Goal: Task Accomplishment & Management: Complete application form

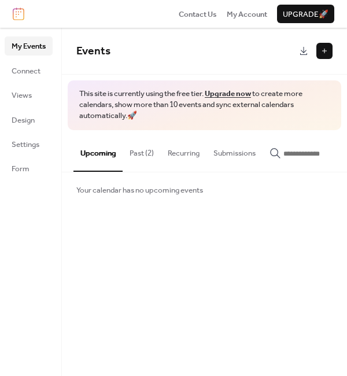
click at [146, 151] on button "Past (2)" at bounding box center [142, 150] width 38 height 41
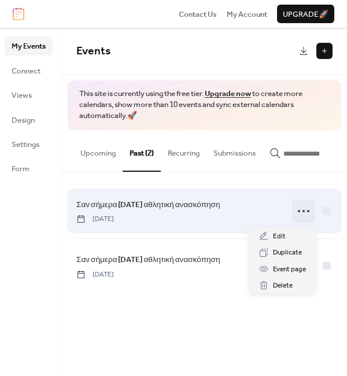
click at [303, 219] on icon at bounding box center [304, 211] width 19 height 19
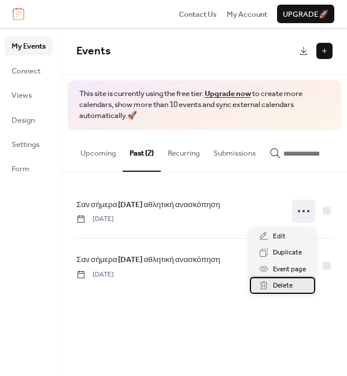
click at [289, 289] on span "Delete" at bounding box center [283, 286] width 20 height 12
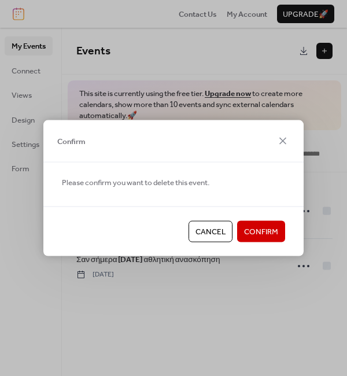
click at [267, 231] on span "Confirm" at bounding box center [261, 232] width 34 height 12
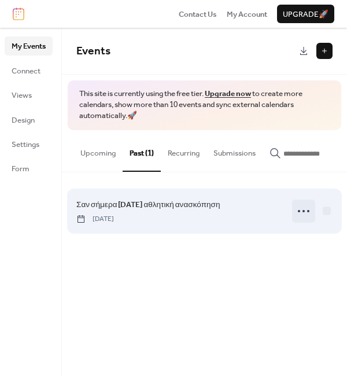
click at [303, 216] on icon at bounding box center [304, 211] width 19 height 19
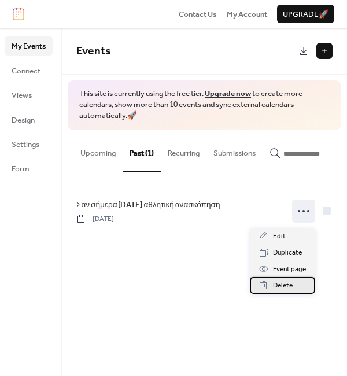
click at [294, 284] on div "Delete" at bounding box center [282, 285] width 65 height 16
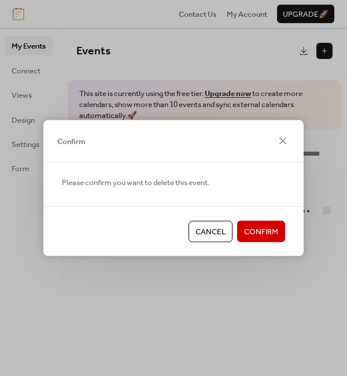
click at [263, 233] on span "Confirm" at bounding box center [261, 232] width 34 height 12
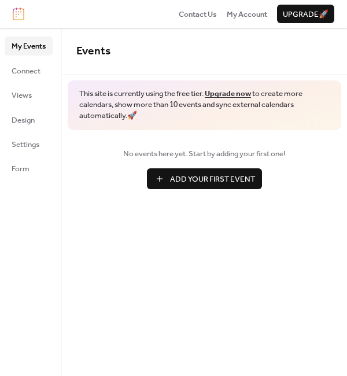
click at [233, 174] on span "Add Your First Event" at bounding box center [212, 180] width 85 height 12
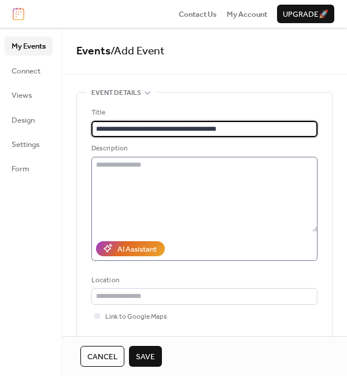
type input "**********"
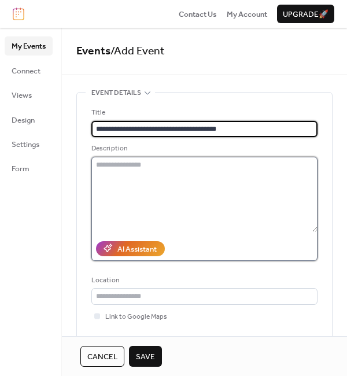
click at [150, 166] on textarea at bounding box center [204, 194] width 226 height 75
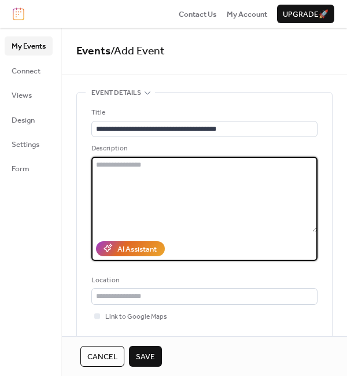
paste textarea "**********"
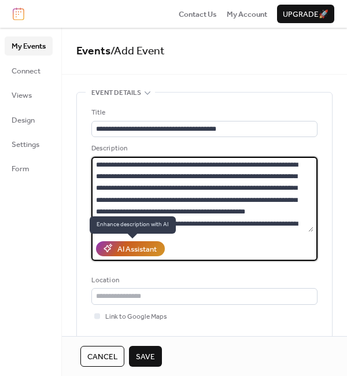
scroll to position [1698, 0]
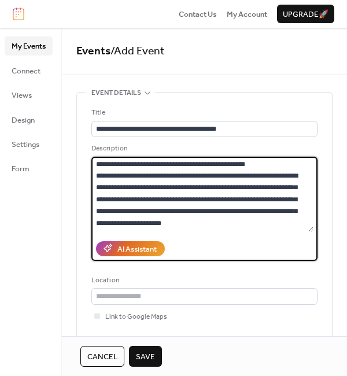
click at [292, 166] on textarea at bounding box center [202, 194] width 222 height 75
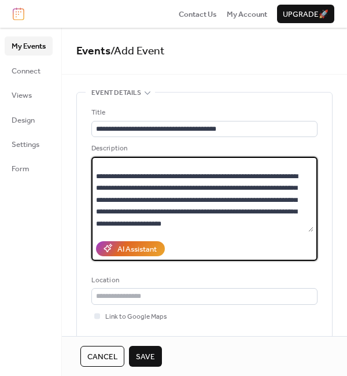
scroll to position [1656, 0]
click at [269, 185] on textarea at bounding box center [202, 194] width 222 height 75
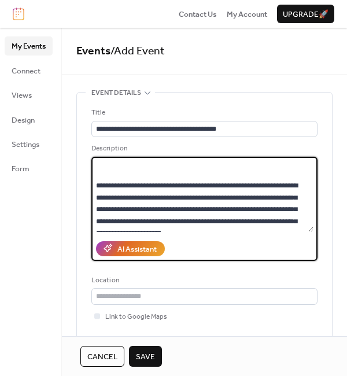
click at [214, 171] on textarea at bounding box center [202, 194] width 222 height 75
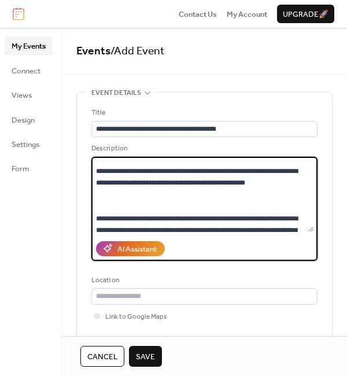
scroll to position [1601, 0]
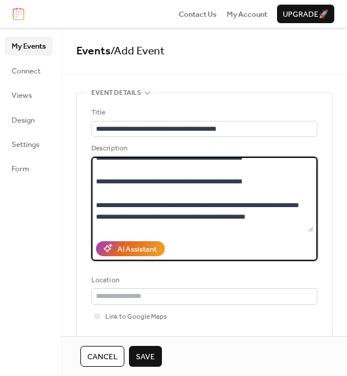
click at [282, 170] on textarea at bounding box center [202, 194] width 222 height 75
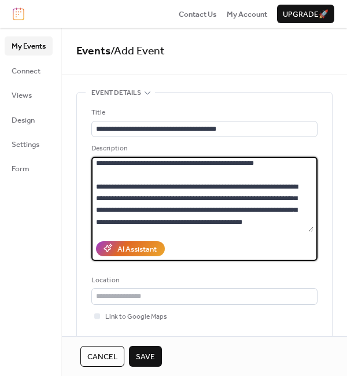
scroll to position [1547, 0]
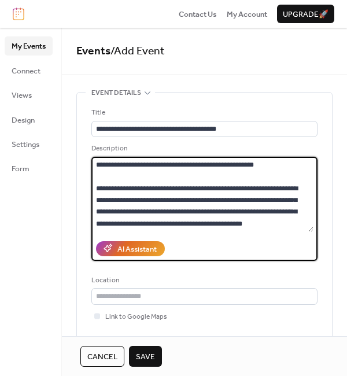
click at [297, 188] on textarea at bounding box center [202, 194] width 222 height 75
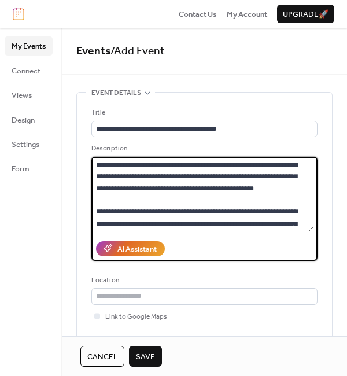
scroll to position [1481, 0]
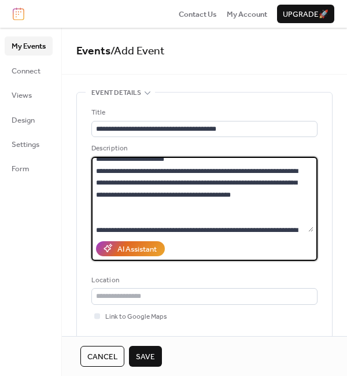
click at [271, 163] on textarea at bounding box center [202, 194] width 222 height 75
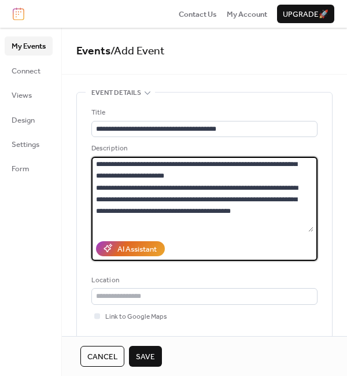
scroll to position [1422, 0]
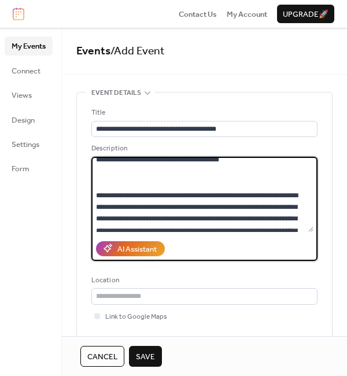
click at [245, 185] on textarea at bounding box center [202, 194] width 222 height 75
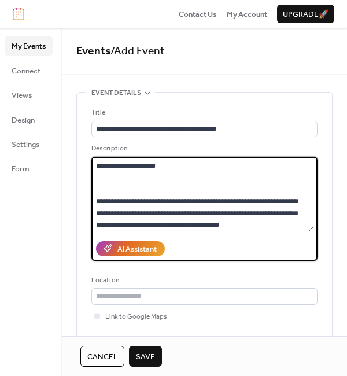
click at [164, 190] on textarea at bounding box center [202, 194] width 222 height 75
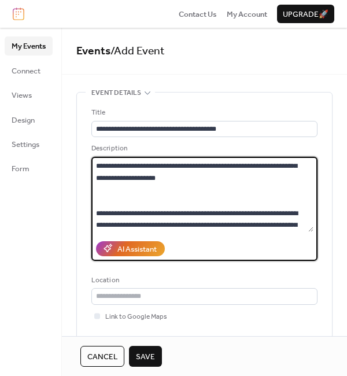
click at [303, 163] on textarea at bounding box center [202, 194] width 222 height 75
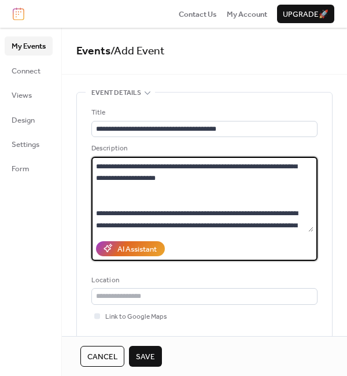
scroll to position [1326, 0]
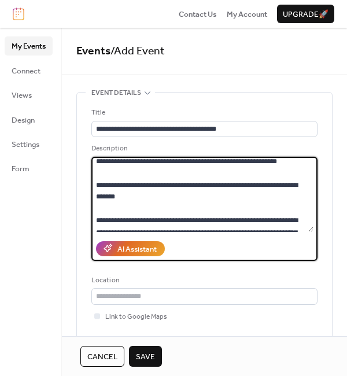
click at [255, 183] on textarea at bounding box center [202, 194] width 222 height 75
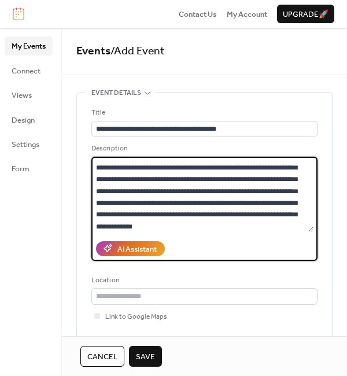
scroll to position [1206, 0]
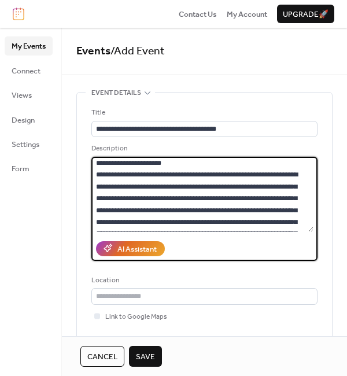
click at [230, 223] on textarea at bounding box center [202, 194] width 222 height 75
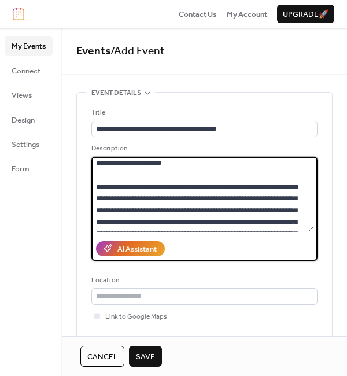
scroll to position [1214, 0]
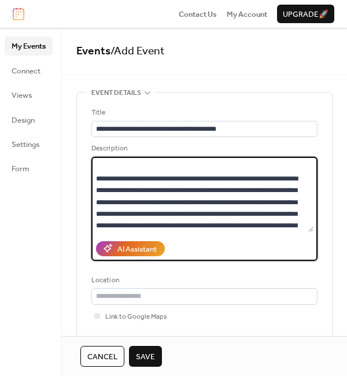
click at [161, 164] on textarea at bounding box center [202, 194] width 222 height 75
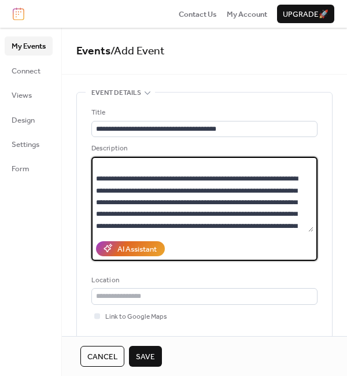
scroll to position [1160, 0]
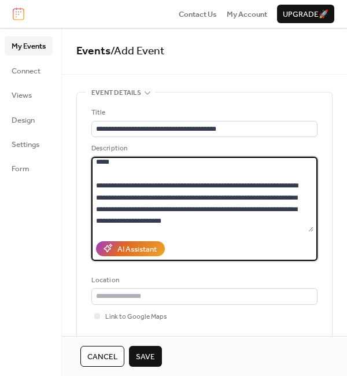
click at [220, 182] on textarea at bounding box center [202, 194] width 222 height 75
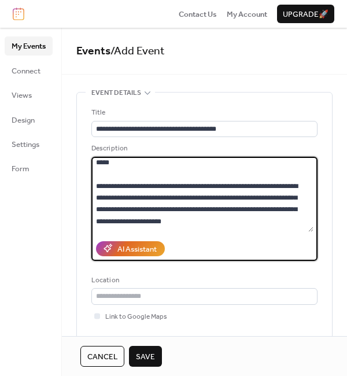
scroll to position [1106, 0]
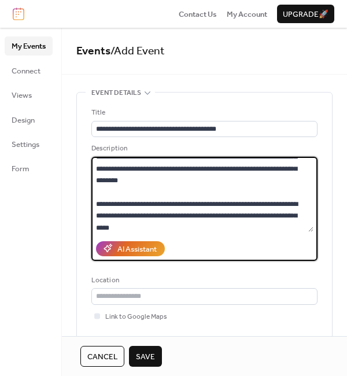
click at [305, 181] on textarea at bounding box center [202, 194] width 222 height 75
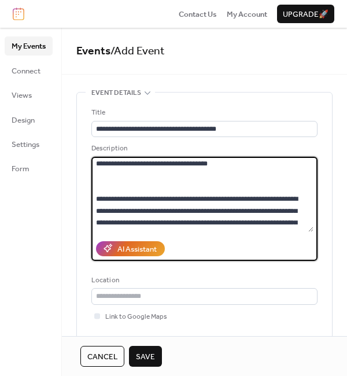
click at [219, 163] on textarea at bounding box center [202, 194] width 222 height 75
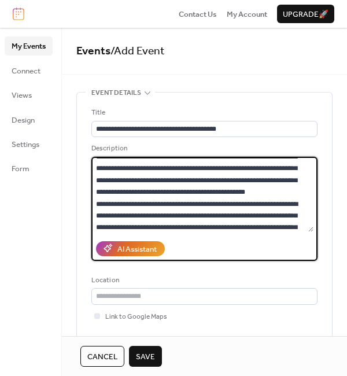
scroll to position [0, 0]
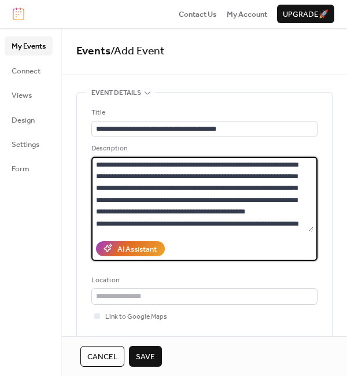
click at [172, 225] on textarea at bounding box center [202, 194] width 222 height 75
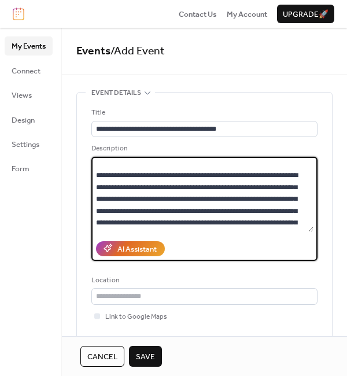
scroll to position [138, 0]
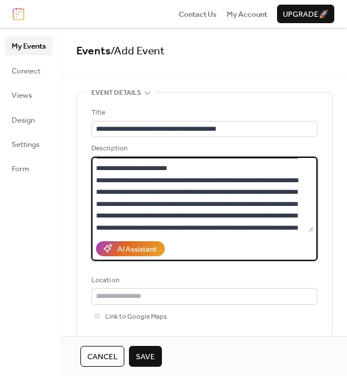
click at [284, 181] on textarea at bounding box center [202, 194] width 222 height 75
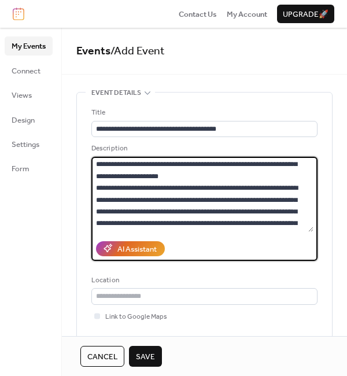
scroll to position [227, 0]
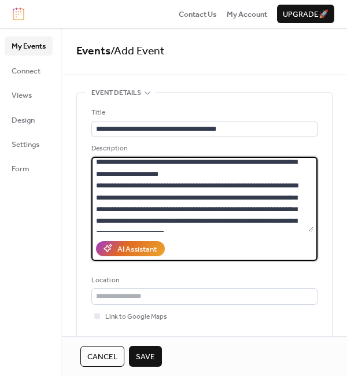
click at [257, 185] on textarea at bounding box center [202, 194] width 222 height 75
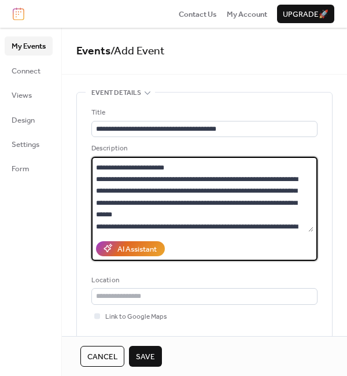
scroll to position [382, 0]
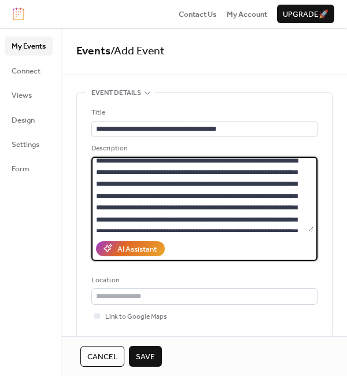
click at [201, 163] on textarea at bounding box center [202, 194] width 222 height 75
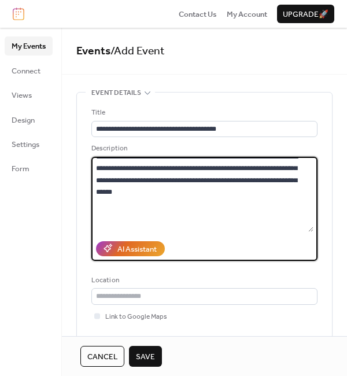
scroll to position [296, 0]
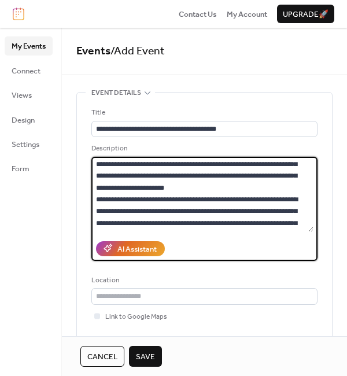
click at [294, 199] on textarea at bounding box center [202, 194] width 222 height 75
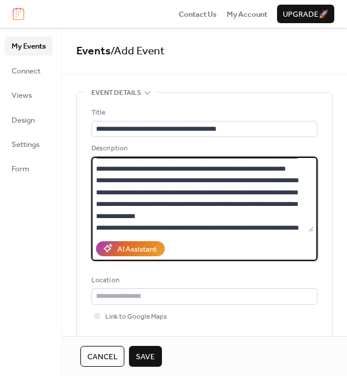
scroll to position [528, 0]
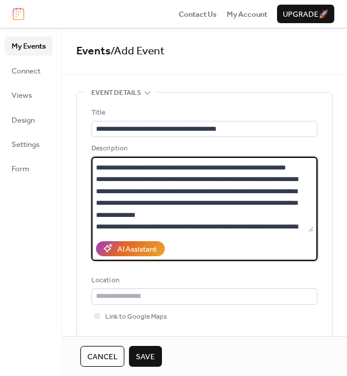
click at [251, 192] on textarea at bounding box center [202, 194] width 222 height 75
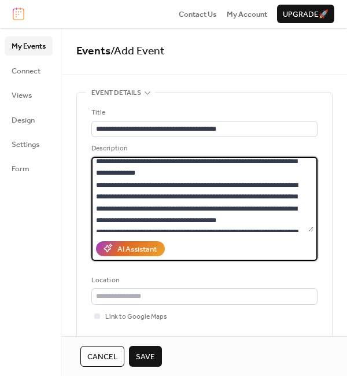
scroll to position [618, 0]
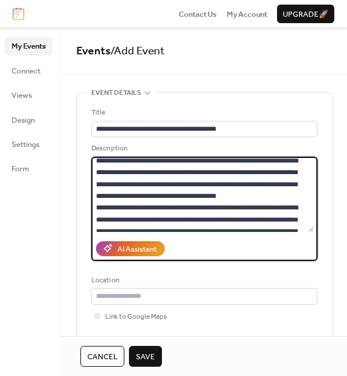
click at [201, 171] on textarea at bounding box center [202, 194] width 222 height 75
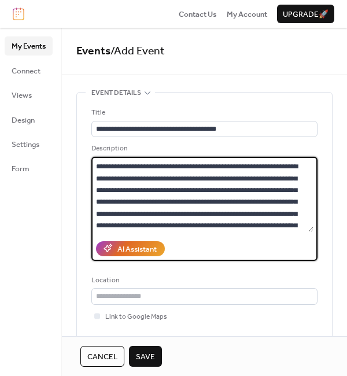
scroll to position [661, 0]
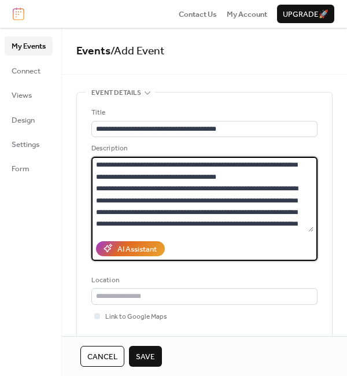
click at [302, 200] on textarea at bounding box center [202, 194] width 222 height 75
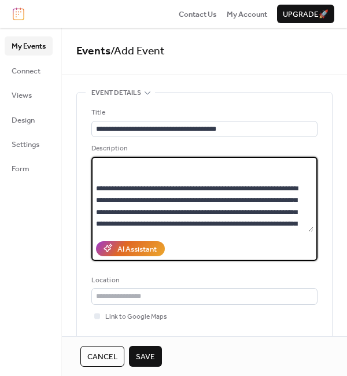
scroll to position [750, 0]
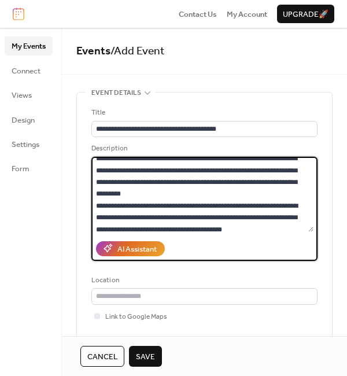
click at [226, 215] on textarea at bounding box center [202, 194] width 222 height 75
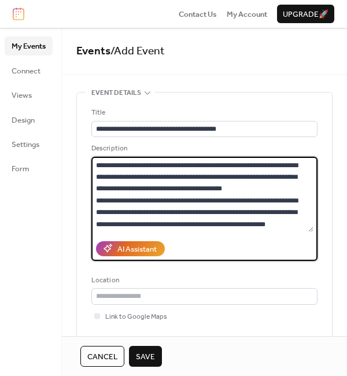
scroll to position [840, 0]
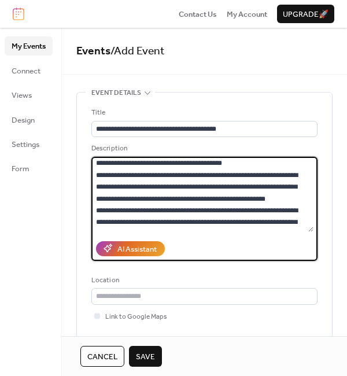
click at [262, 185] on textarea at bounding box center [202, 194] width 222 height 75
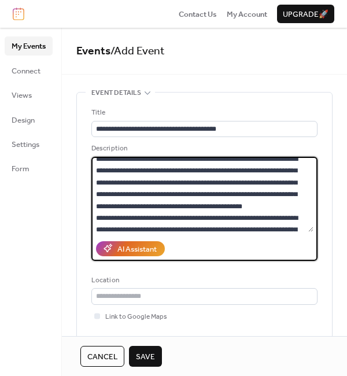
scroll to position [929, 0]
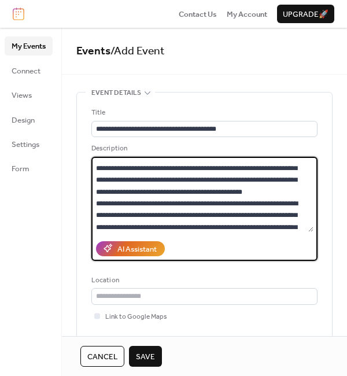
click at [141, 164] on textarea at bounding box center [202, 194] width 222 height 75
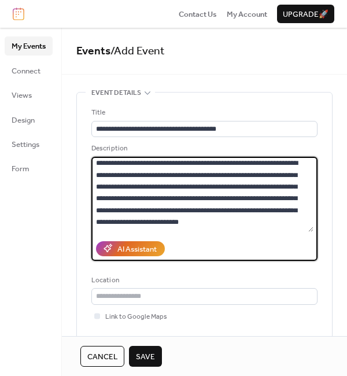
scroll to position [1031, 0]
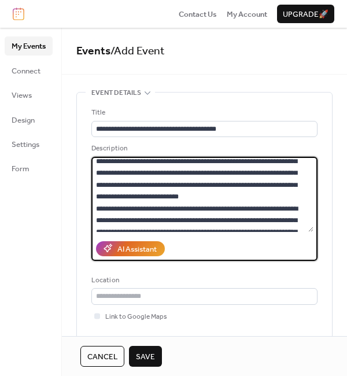
click at [136, 174] on textarea at bounding box center [202, 194] width 222 height 75
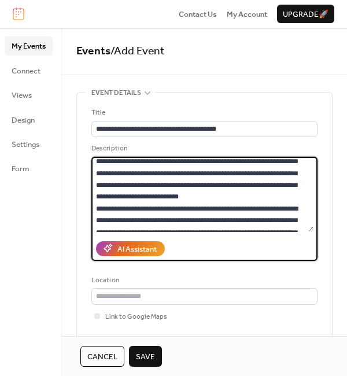
scroll to position [1132, 0]
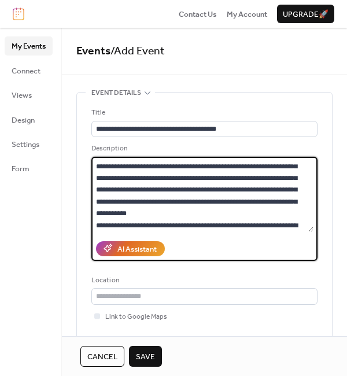
click at [255, 178] on textarea at bounding box center [202, 194] width 222 height 75
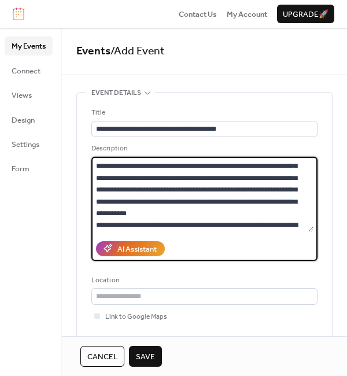
scroll to position [1222, 0]
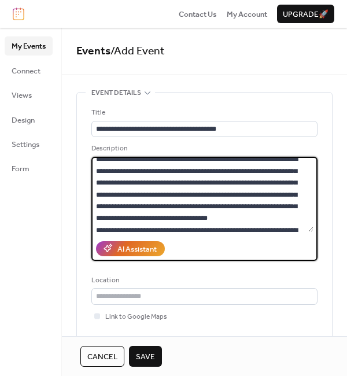
click at [262, 192] on textarea at bounding box center [202, 194] width 222 height 75
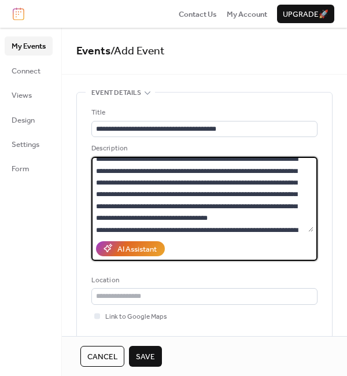
scroll to position [1311, 0]
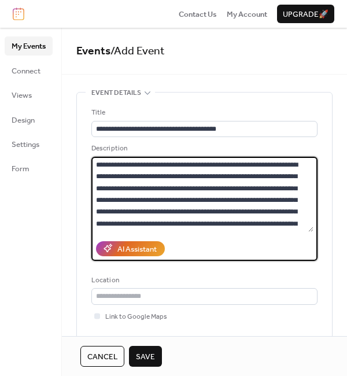
click at [285, 197] on textarea at bounding box center [202, 194] width 222 height 75
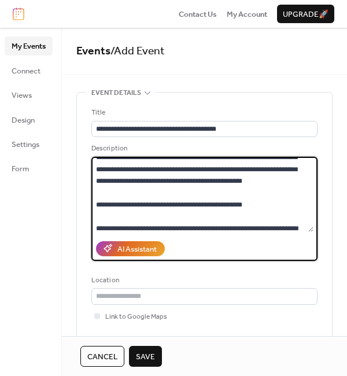
scroll to position [2350, 0]
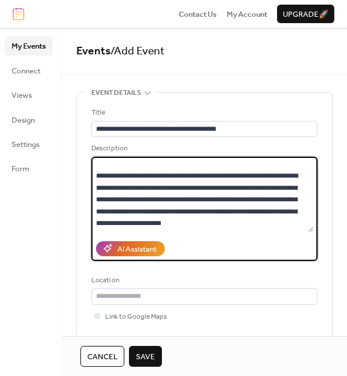
click at [284, 227] on textarea at bounding box center [202, 194] width 222 height 75
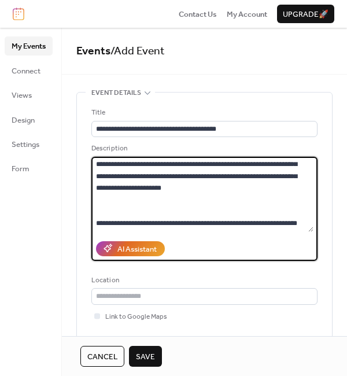
scroll to position [2394, 0]
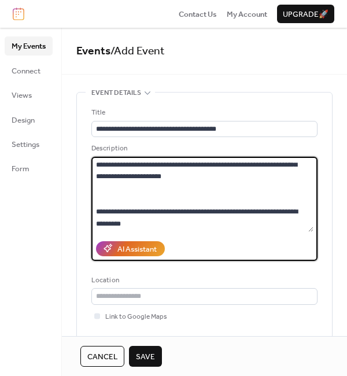
type textarea "**********"
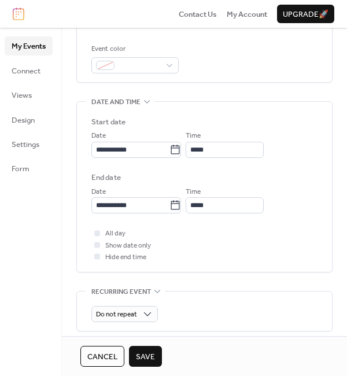
scroll to position [302, 0]
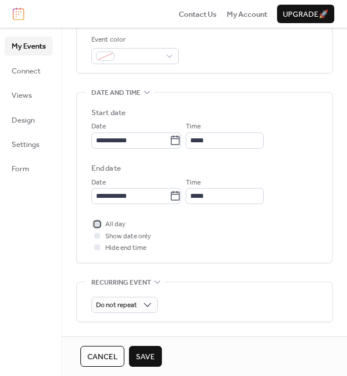
click at [99, 226] on div at bounding box center [97, 224] width 6 height 6
click at [343, 199] on div "**********" at bounding box center [204, 165] width 285 height 751
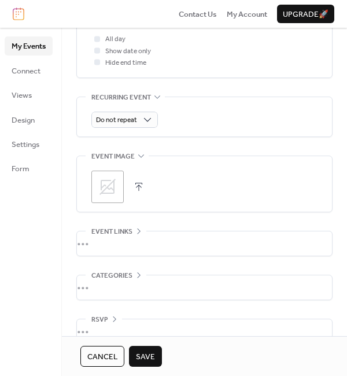
scroll to position [496, 0]
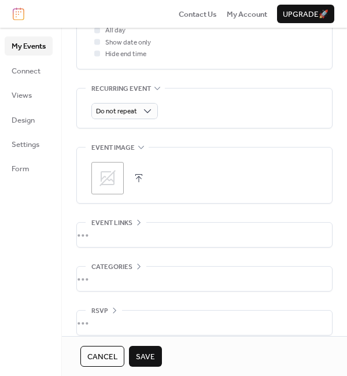
click at [108, 177] on icon at bounding box center [108, 178] width 16 height 16
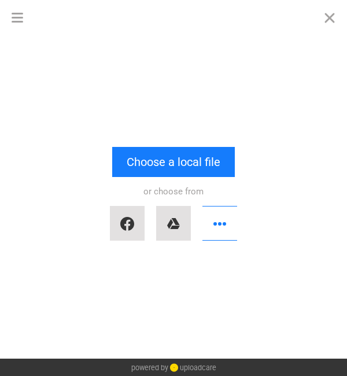
scroll to position [2383, 0]
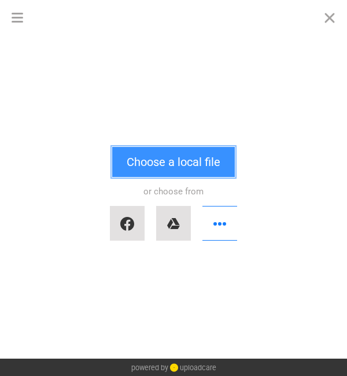
click at [148, 162] on button "Choose a local file" at bounding box center [173, 162] width 123 height 30
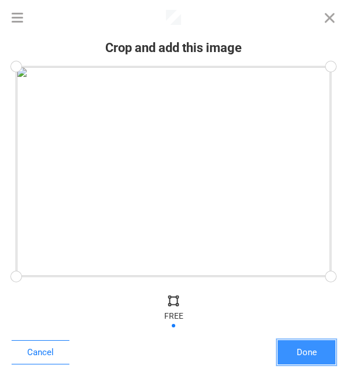
click at [310, 356] on button "Done" at bounding box center [307, 352] width 58 height 24
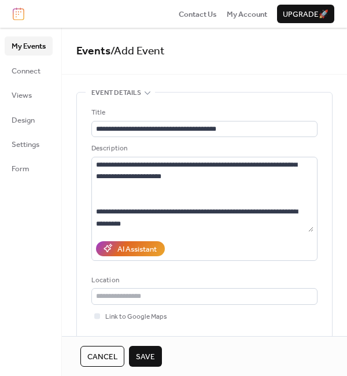
click at [143, 354] on span "Save" at bounding box center [145, 357] width 19 height 12
